Goal: Information Seeking & Learning: Understand process/instructions

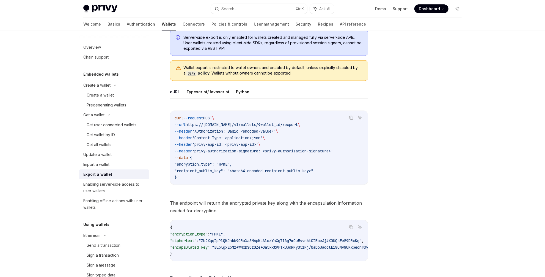
scroll to position [136, 0]
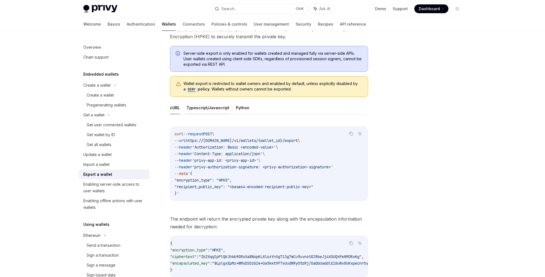
click at [205, 106] on button "Typescript/Javascript" at bounding box center [208, 107] width 43 height 13
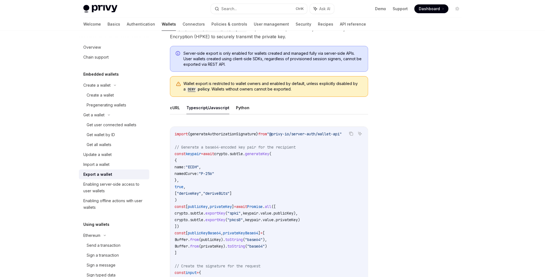
click at [232, 106] on ul "cURL Typescript/Javascript Python" at bounding box center [269, 107] width 198 height 13
click at [236, 106] on button "Python" at bounding box center [242, 107] width 13 height 13
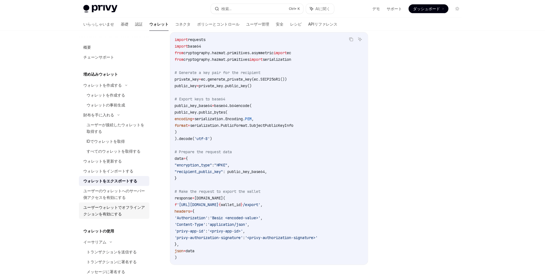
scroll to position [100, 0]
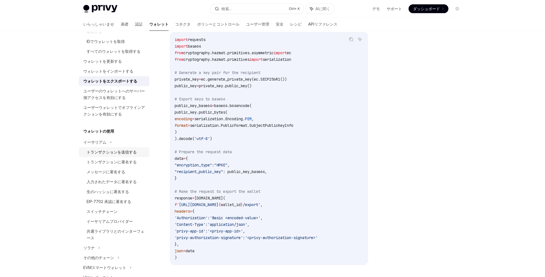
click at [117, 153] on font "トランザクションを送信する" at bounding box center [112, 152] width 50 height 5
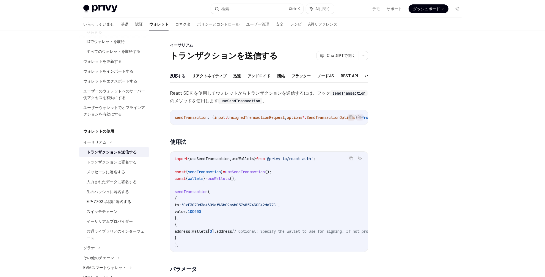
click at [209, 77] on font "リアクトネイティブ" at bounding box center [209, 75] width 35 height 5
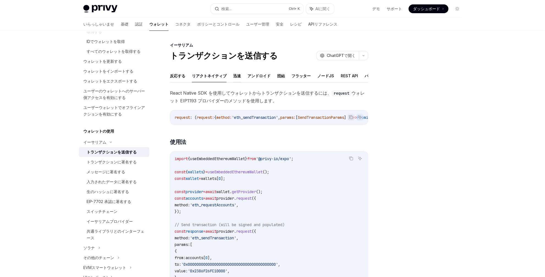
click at [238, 73] on font "迅速" at bounding box center [237, 75] width 8 height 5
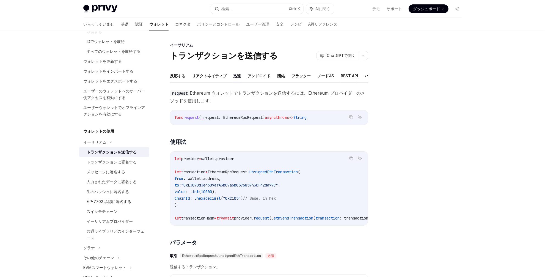
click at [344, 77] on font "REST API" at bounding box center [349, 75] width 17 height 5
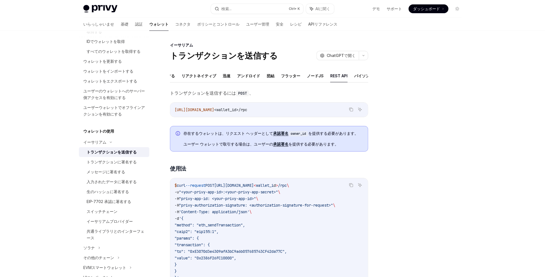
scroll to position [100, 0]
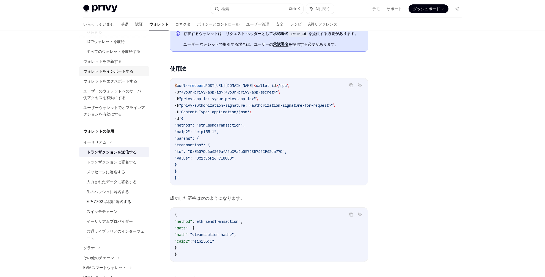
click at [112, 75] on link "ウォレットをインポートする" at bounding box center [114, 71] width 70 height 10
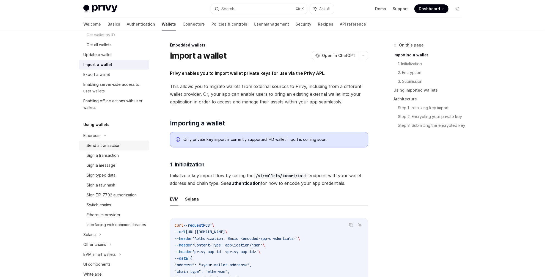
click at [113, 149] on link "Send a transaction" at bounding box center [114, 146] width 70 height 10
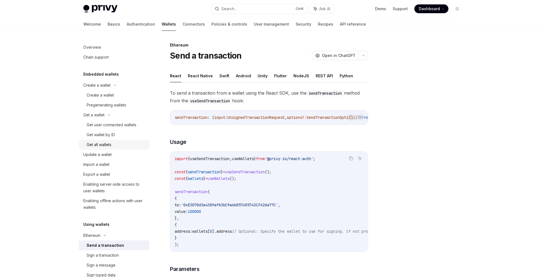
click at [109, 147] on div "Get all wallets" at bounding box center [99, 144] width 25 height 7
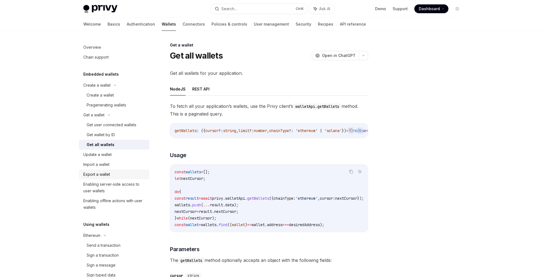
click at [108, 176] on div "Export a wallet" at bounding box center [96, 174] width 27 height 7
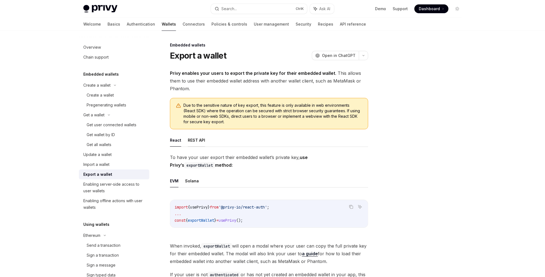
click at [195, 140] on button "REST API" at bounding box center [196, 140] width 17 height 13
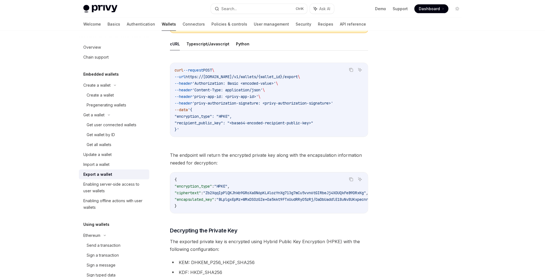
scroll to position [100, 0]
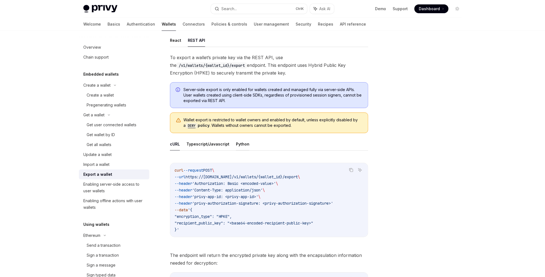
click at [238, 140] on button "Python" at bounding box center [242, 144] width 13 height 13
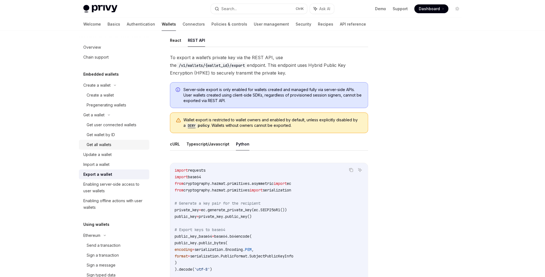
click at [114, 148] on link "Get all wallets" at bounding box center [114, 145] width 70 height 10
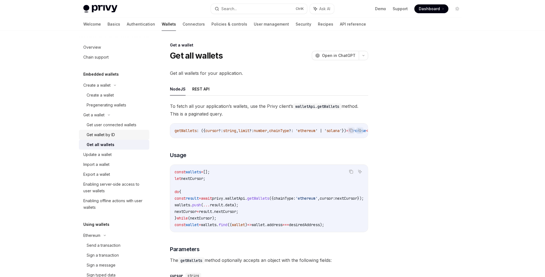
click at [114, 135] on div "Get wallet by ID" at bounding box center [101, 134] width 28 height 7
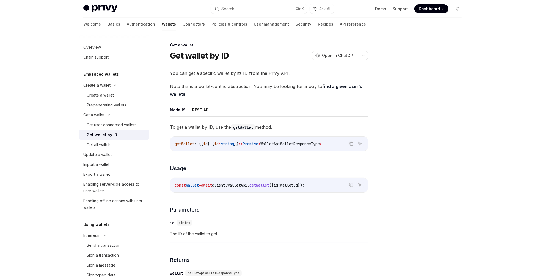
click at [194, 109] on button "REST API" at bounding box center [200, 109] width 17 height 13
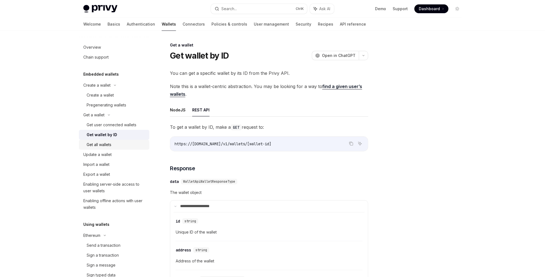
click at [111, 143] on div "Get all wallets" at bounding box center [99, 144] width 25 height 7
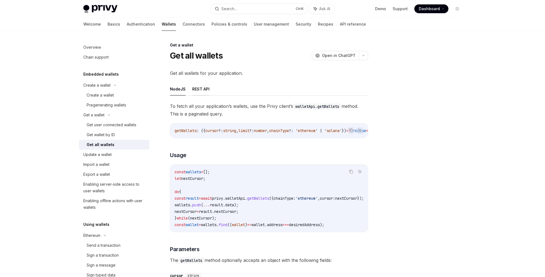
click at [202, 93] on button "REST API" at bounding box center [200, 89] width 17 height 13
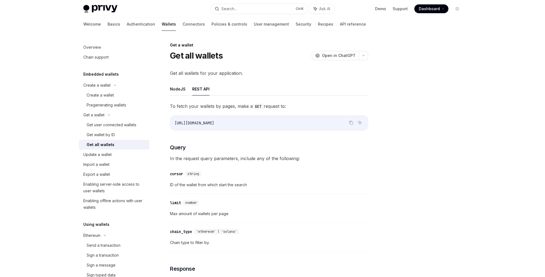
scroll to position [200, 0]
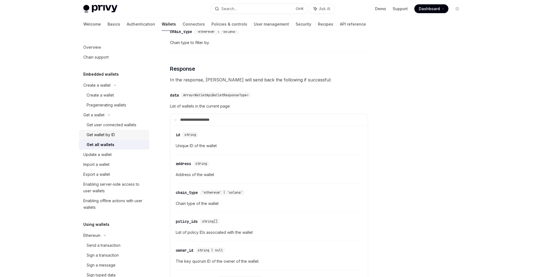
click at [108, 130] on link "Get wallet by ID" at bounding box center [114, 135] width 70 height 10
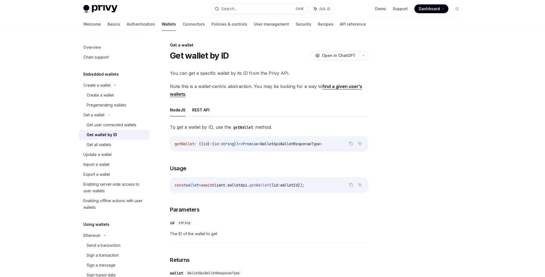
click at [196, 108] on button "REST API" at bounding box center [200, 109] width 17 height 13
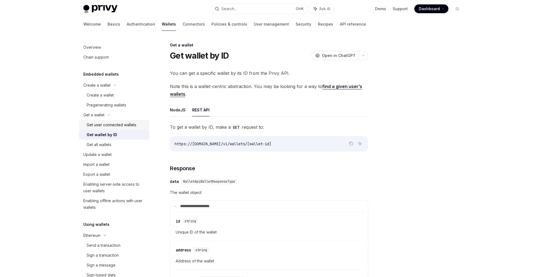
click at [120, 127] on div "Get user connected wallets" at bounding box center [112, 125] width 50 height 7
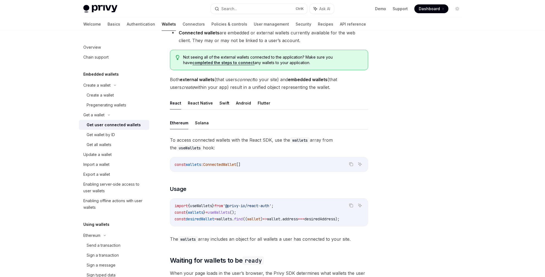
scroll to position [200, 0]
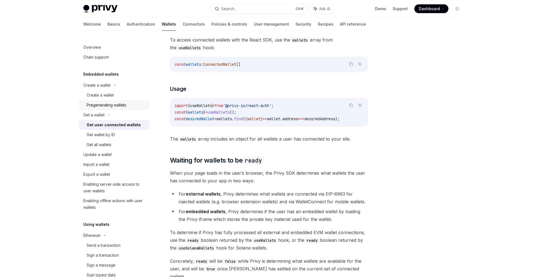
click at [122, 107] on div "Pregenerating wallets" at bounding box center [107, 105] width 40 height 7
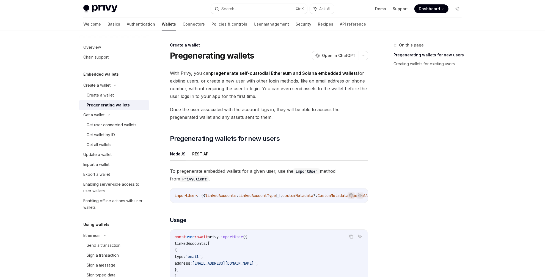
click at [198, 152] on button "REST API" at bounding box center [200, 153] width 17 height 13
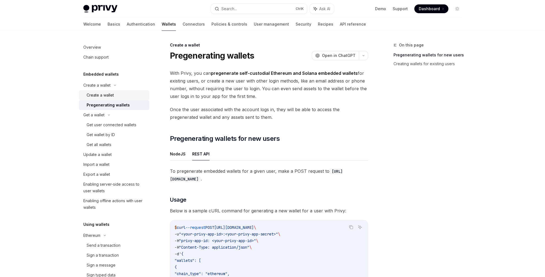
click at [126, 96] on div "Create a wallet" at bounding box center [116, 95] width 59 height 7
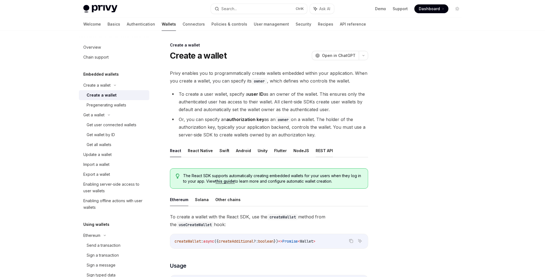
click at [316, 151] on button "REST API" at bounding box center [324, 150] width 17 height 13
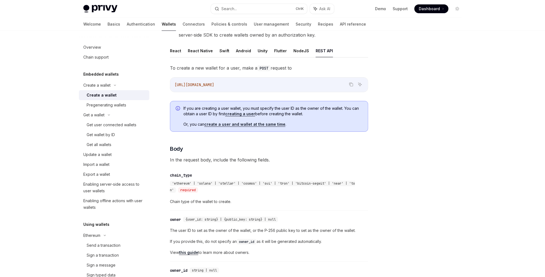
scroll to position [200, 0]
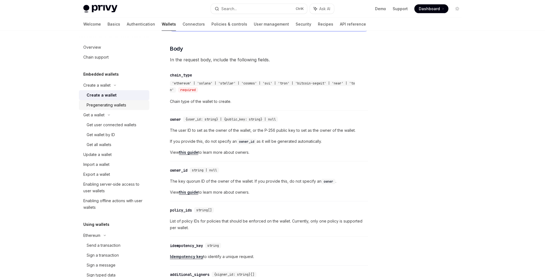
click at [126, 106] on div "Pregenerating wallets" at bounding box center [107, 105] width 40 height 7
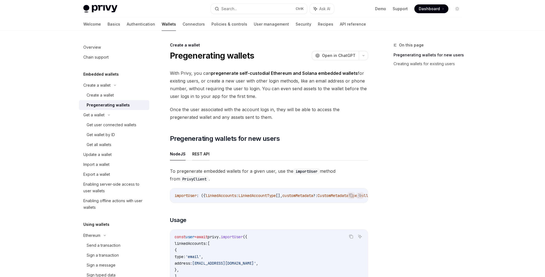
click at [199, 150] on button "REST API" at bounding box center [200, 153] width 17 height 13
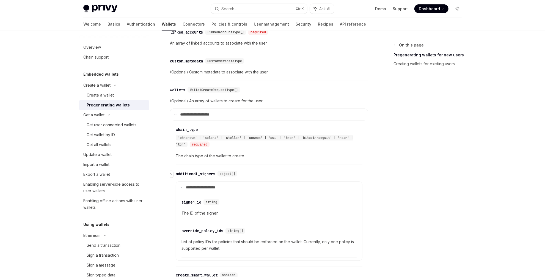
scroll to position [600, 0]
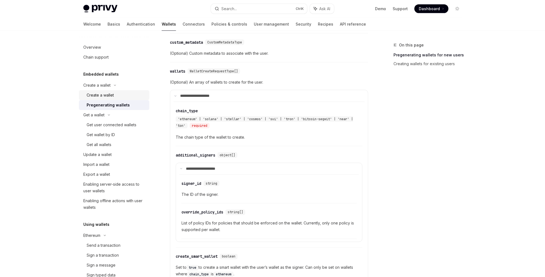
click at [114, 92] on div "Create a wallet" at bounding box center [116, 95] width 59 height 7
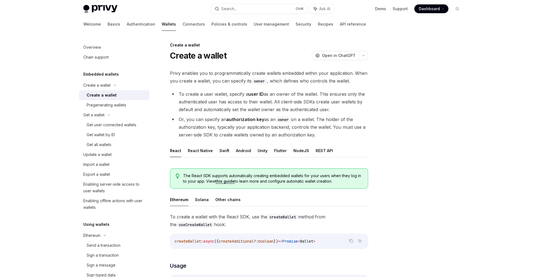
scroll to position [100, 0]
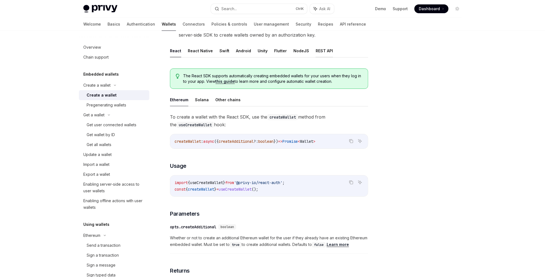
click at [318, 49] on button "REST API" at bounding box center [324, 50] width 17 height 13
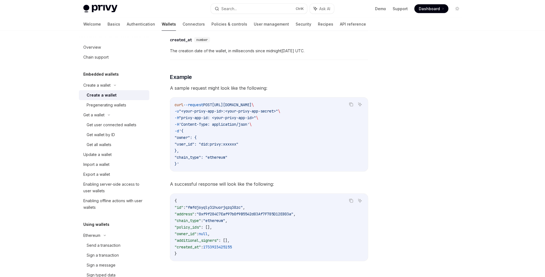
scroll to position [771, 0]
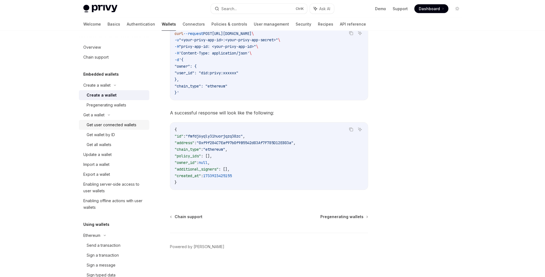
click at [122, 126] on div "Get user connected wallets" at bounding box center [112, 125] width 50 height 7
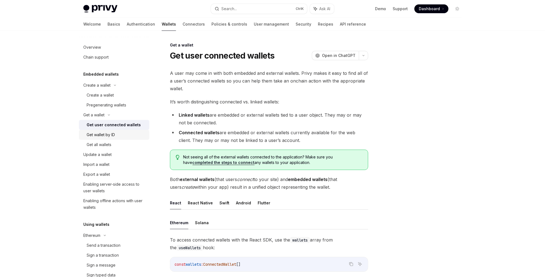
click at [106, 138] on div "Get wallet by ID" at bounding box center [101, 134] width 28 height 7
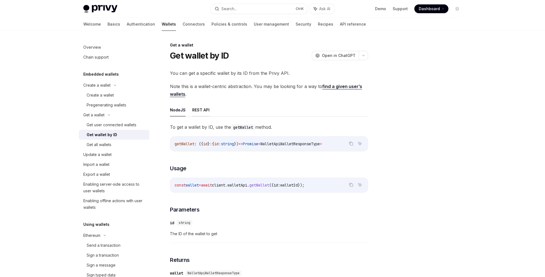
click at [193, 112] on button "REST API" at bounding box center [200, 109] width 17 height 13
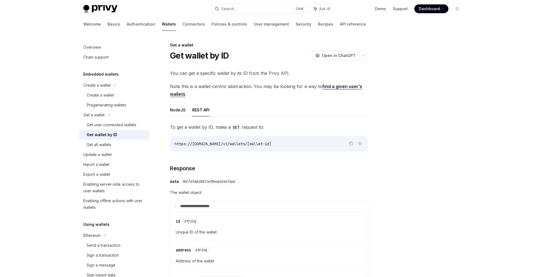
scroll to position [200, 0]
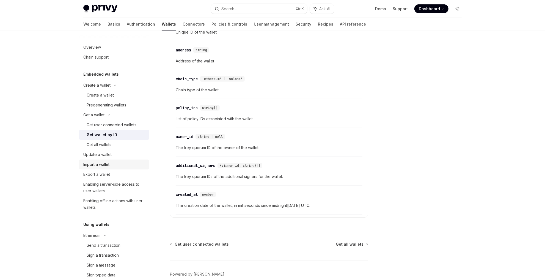
click at [111, 167] on div "Import a wallet" at bounding box center [114, 164] width 63 height 7
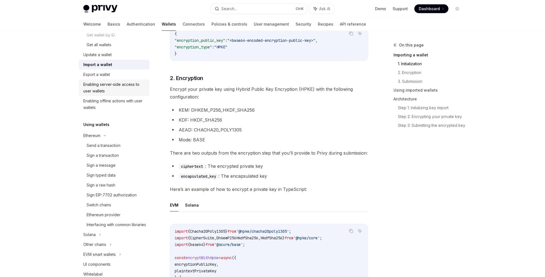
scroll to position [200, 0]
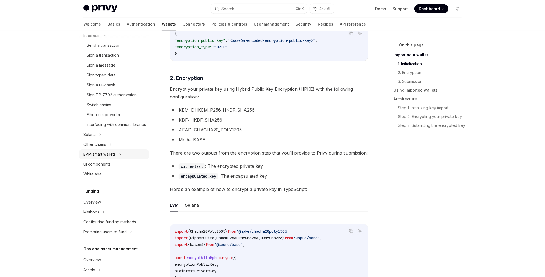
click at [130, 159] on div "EVM smart wallets" at bounding box center [114, 154] width 70 height 10
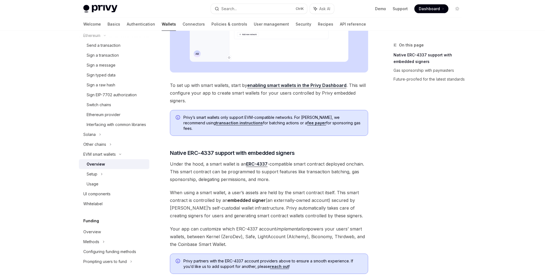
scroll to position [100, 0]
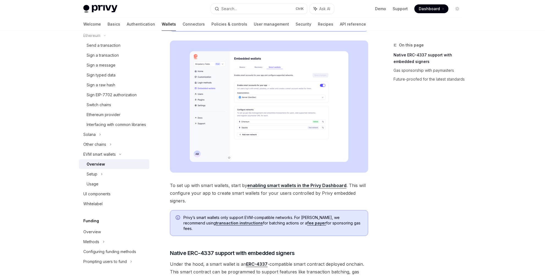
click at [207, 136] on img at bounding box center [269, 106] width 198 height 132
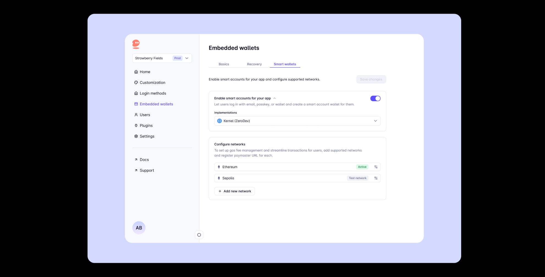
click at [72, 152] on div at bounding box center [272, 138] width 545 height 277
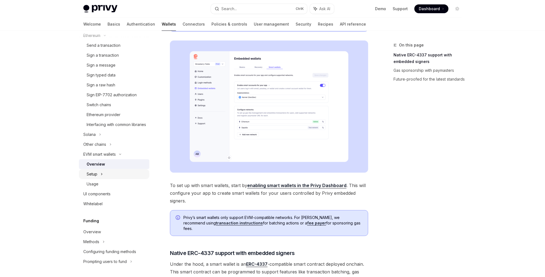
scroll to position [300, 0]
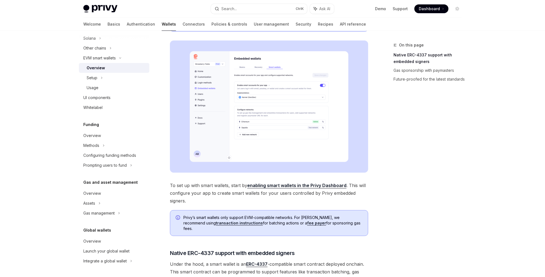
click at [426, 6] on span "Dashboard" at bounding box center [429, 9] width 21 height 6
click at [340, 23] on link "API reference" at bounding box center [353, 24] width 26 height 13
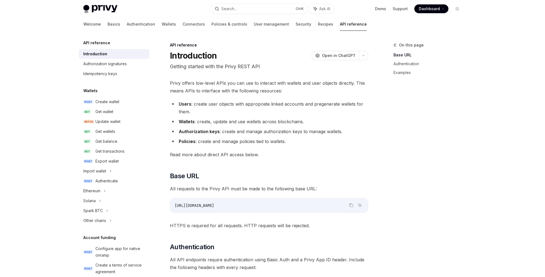
scroll to position [100, 0]
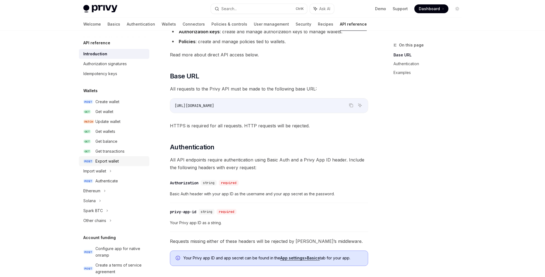
click at [124, 160] on div "Export wallet" at bounding box center [120, 161] width 51 height 7
type textarea "*"
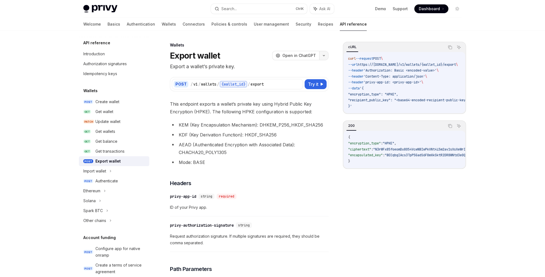
click at [324, 54] on button "button" at bounding box center [323, 55] width 9 height 9
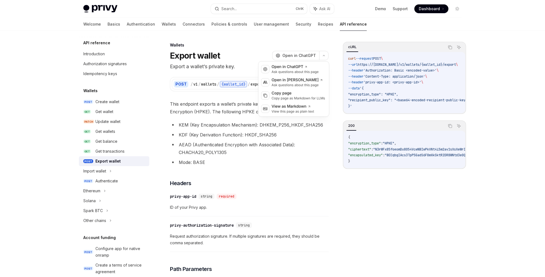
click at [305, 151] on li "AEAD (Authenticated Encryption with Associated Data): CHACHA20_POLY1305" at bounding box center [249, 148] width 159 height 15
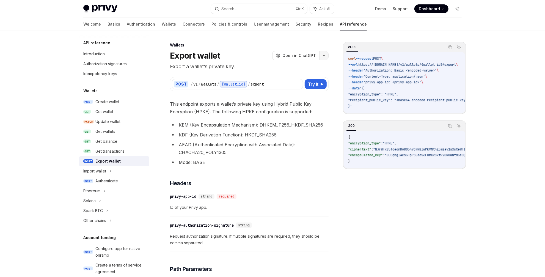
click at [320, 57] on button "button" at bounding box center [323, 55] width 9 height 9
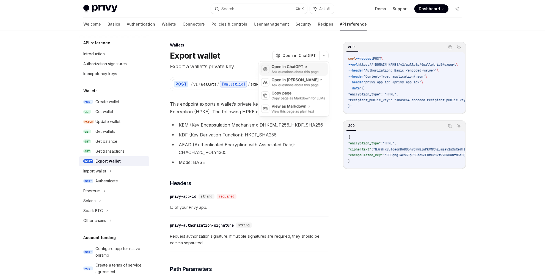
click at [292, 70] on div "Ask questions about this page" at bounding box center [295, 72] width 47 height 4
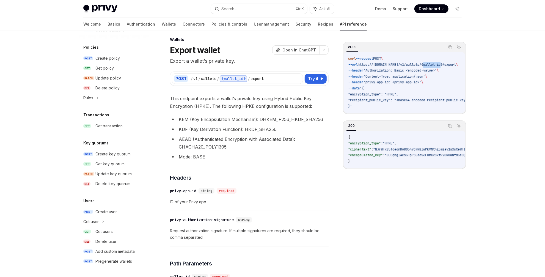
drag, startPoint x: 430, startPoint y: 65, endPoint x: 448, endPoint y: 64, distance: 17.9
click at [448, 64] on span "https://[DOMAIN_NAME]/v1/wallets/{wallet_id}/export" at bounding box center [407, 64] width 98 height 4
copy span "wallet_id"
click at [325, 50] on icon "button" at bounding box center [324, 50] width 7 height 2
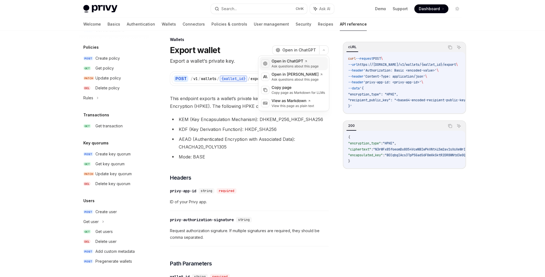
click at [288, 66] on div "Ask questions about this page" at bounding box center [295, 66] width 47 height 4
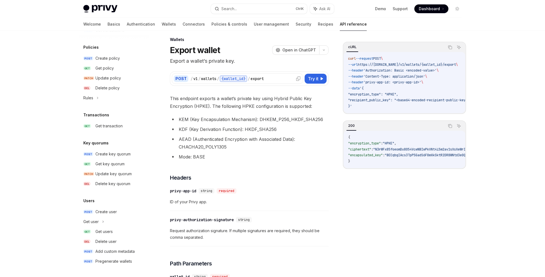
click at [230, 79] on div "{wallet_id}" at bounding box center [234, 78] width 28 height 7
copy div "wallet_id"
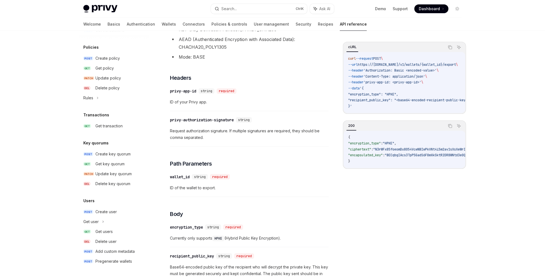
scroll to position [205, 0]
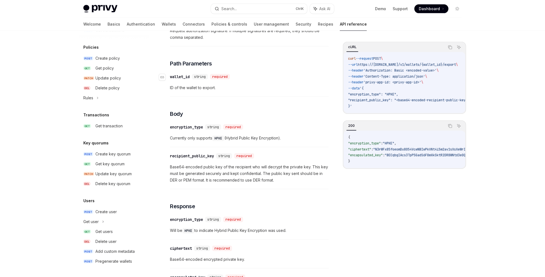
click at [178, 76] on div "wallet_id" at bounding box center [180, 77] width 20 height 6
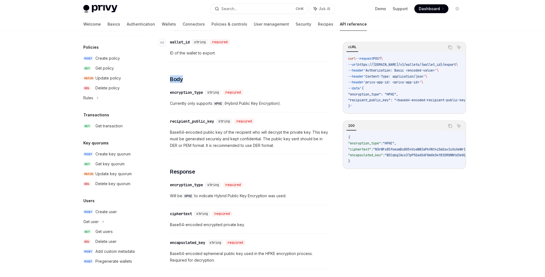
click at [178, 76] on div "This endpoint exports a wallet’s private key using Hybrid Public Key Encryption…" at bounding box center [249, 64] width 159 height 409
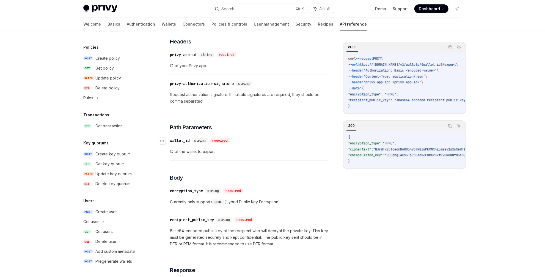
click at [186, 138] on div "wallet_id" at bounding box center [180, 141] width 20 height 6
copy div "wallet_id"
